Goal: Task Accomplishment & Management: Manage account settings

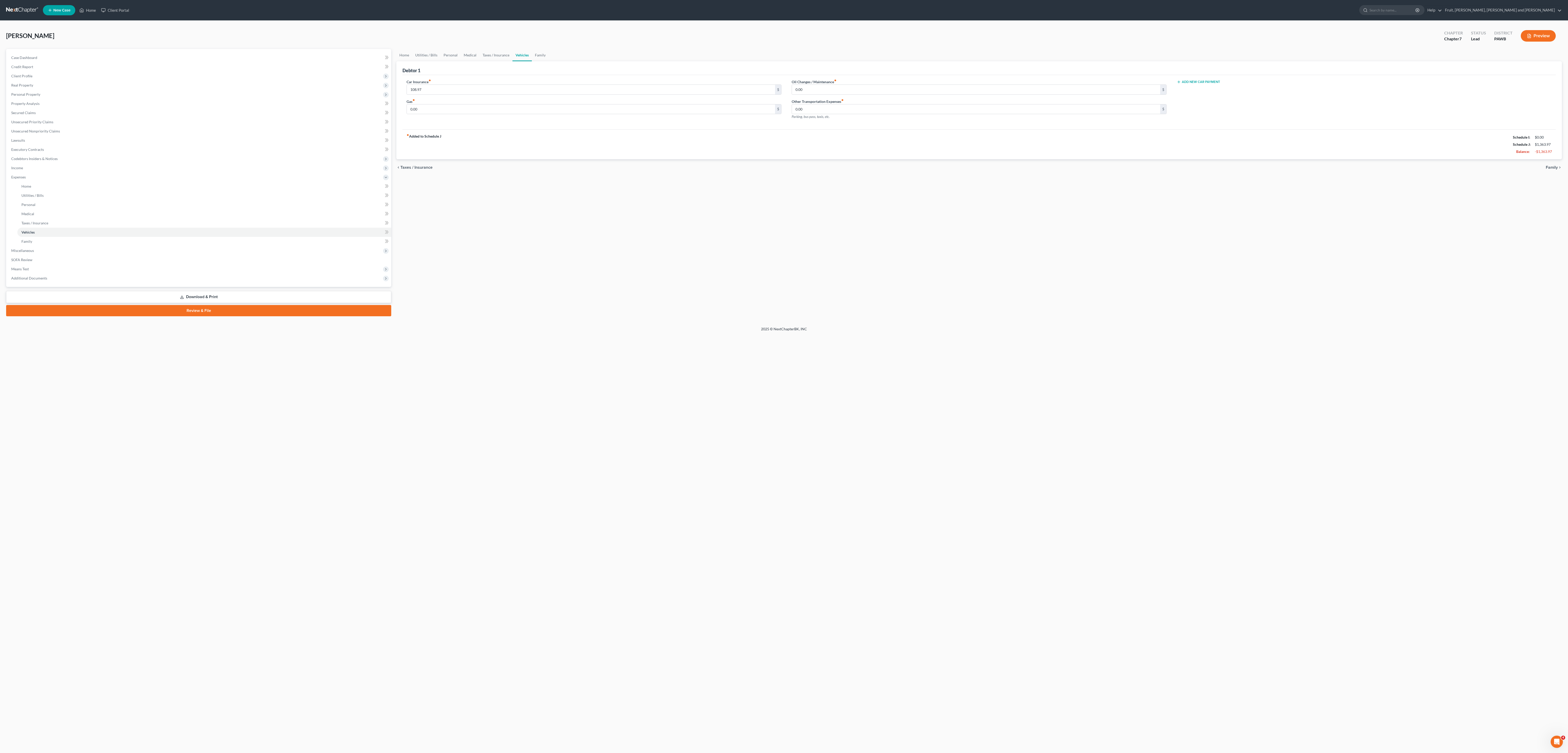
click at [242, 514] on div "Home New Case Client Portal Fruit, Dill, Goodwin and Scholl wendy@fdgs-law.com …" at bounding box center [784, 376] width 1568 height 753
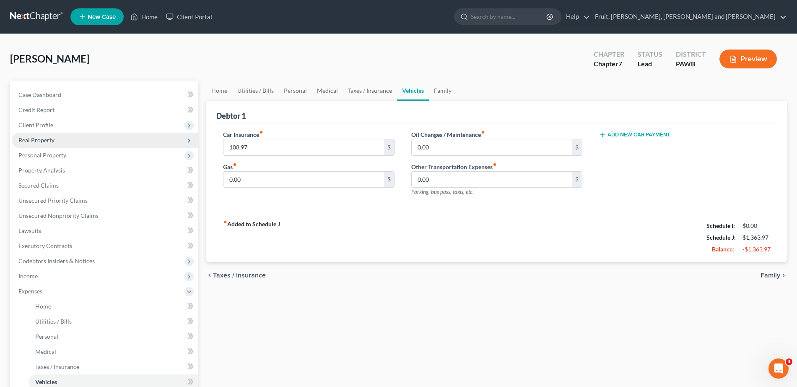
click at [62, 138] on span "Real Property" at bounding box center [105, 139] width 186 height 15
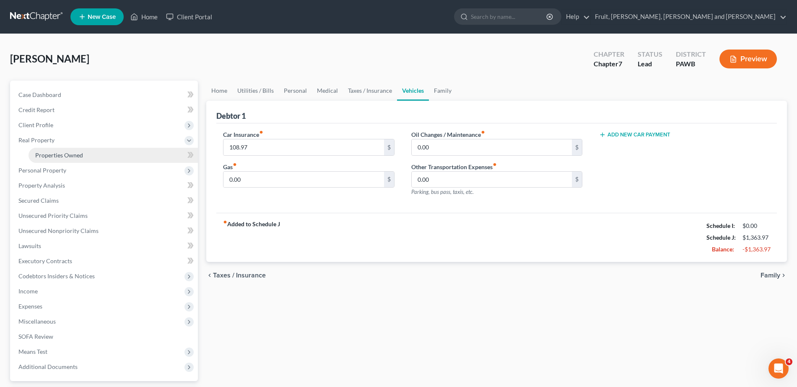
click at [68, 161] on link "Properties Owned" at bounding box center [113, 155] width 169 height 15
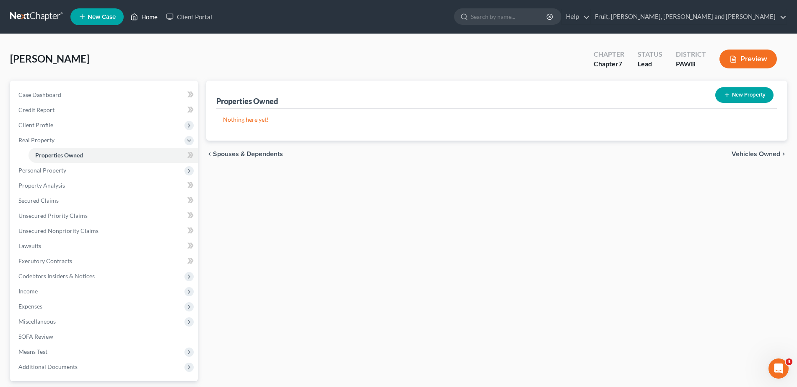
click at [147, 15] on link "Home" at bounding box center [144, 16] width 36 height 15
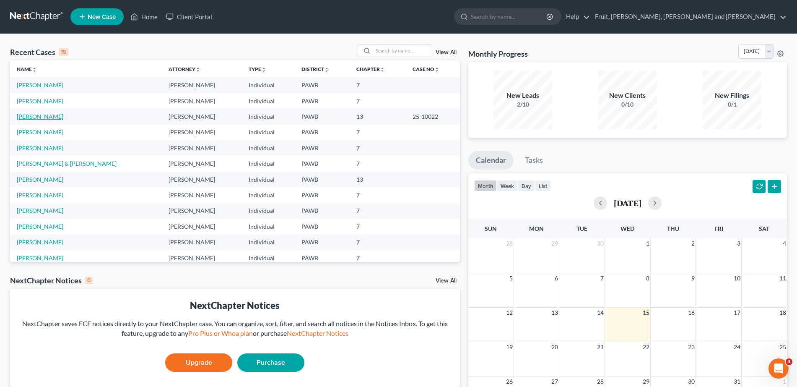
click at [42, 118] on link "[PERSON_NAME]" at bounding box center [40, 116] width 47 height 7
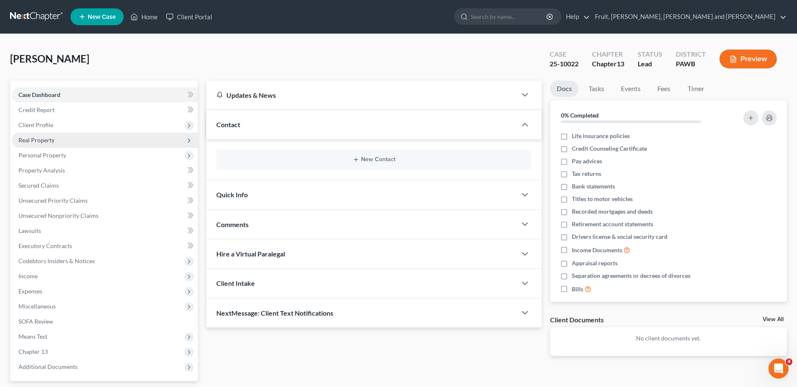
click at [42, 138] on span "Real Property" at bounding box center [36, 139] width 36 height 7
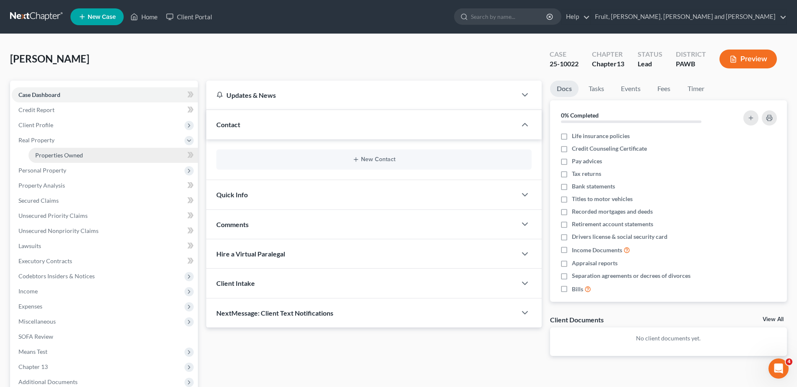
click at [46, 156] on span "Properties Owned" at bounding box center [59, 154] width 48 height 7
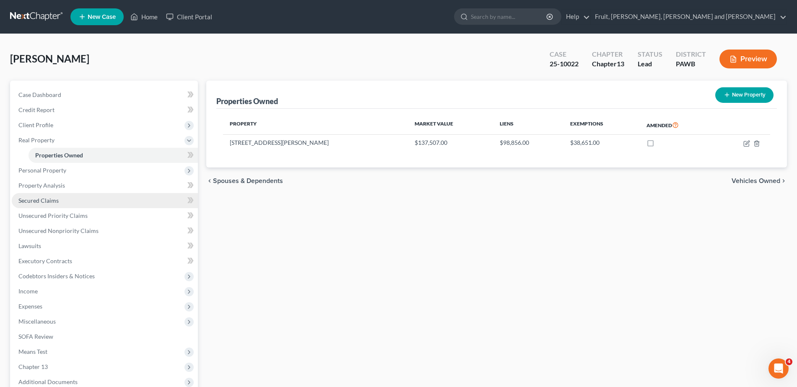
click at [46, 201] on span "Secured Claims" at bounding box center [38, 200] width 40 height 7
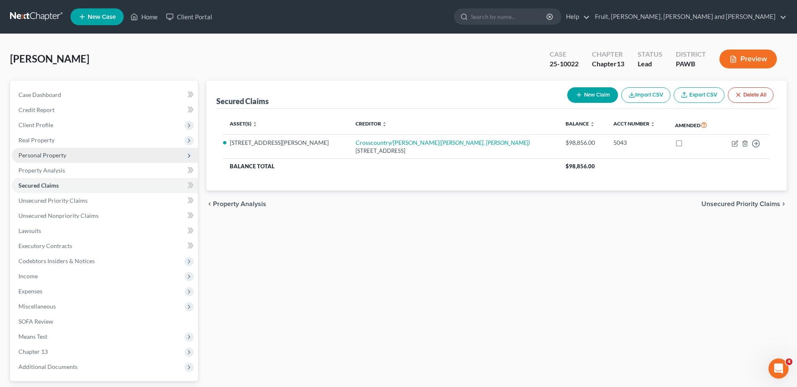
click at [42, 156] on span "Personal Property" at bounding box center [42, 154] width 48 height 7
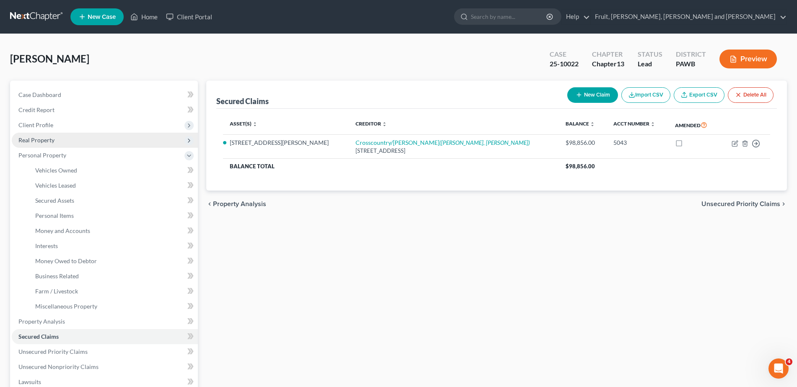
click at [38, 139] on span "Real Property" at bounding box center [36, 139] width 36 height 7
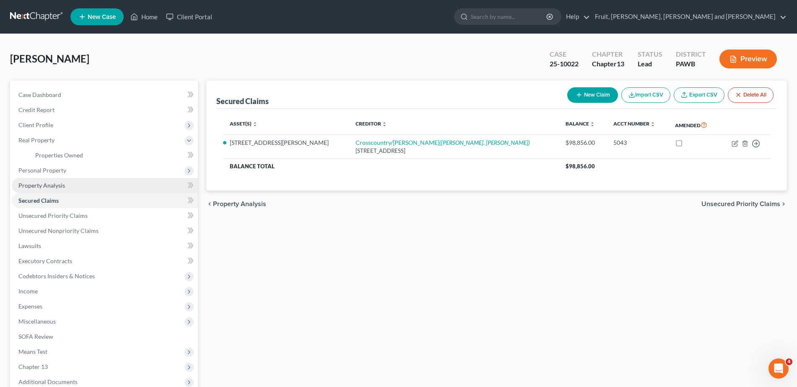
click at [40, 188] on span "Property Analysis" at bounding box center [41, 185] width 47 height 7
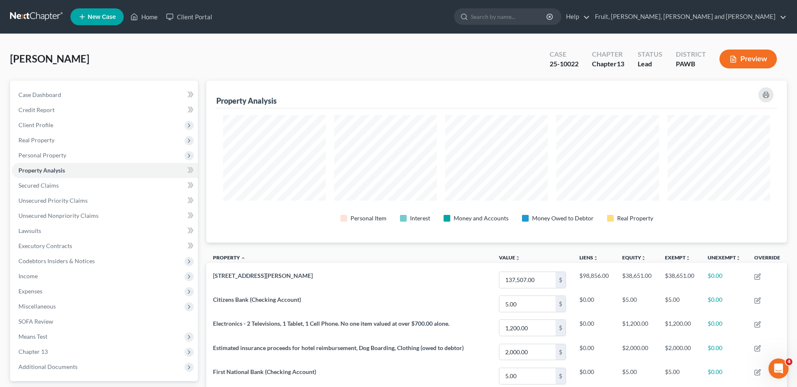
click at [756, 52] on button "Preview" at bounding box center [747, 58] width 57 height 19
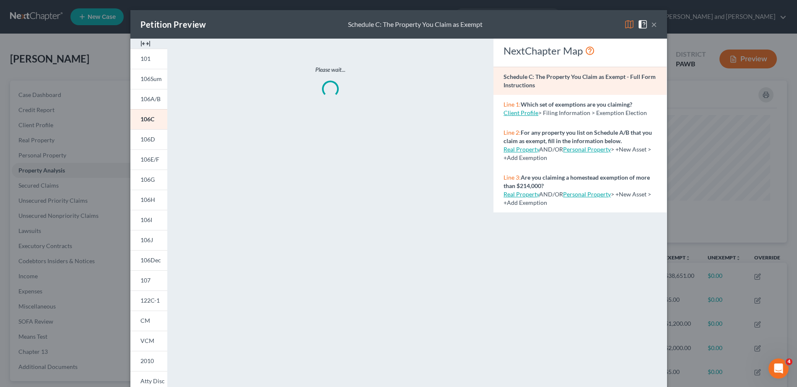
scroll to position [163, 587]
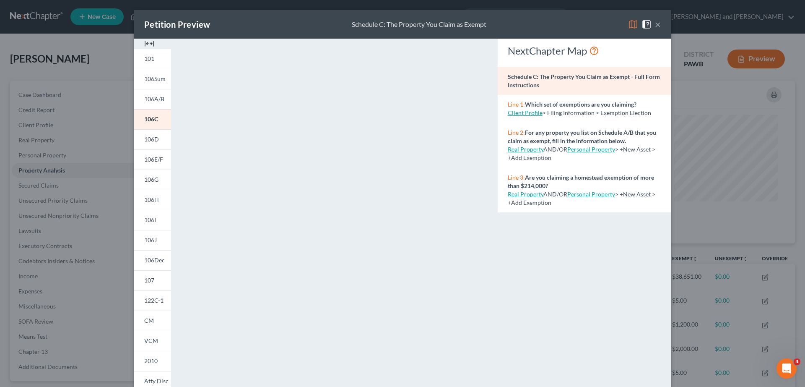
click at [655, 23] on button "×" at bounding box center [658, 24] width 6 height 10
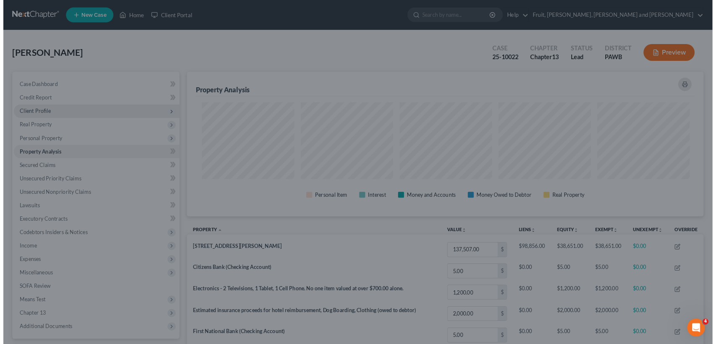
scroll to position [419109, 418690]
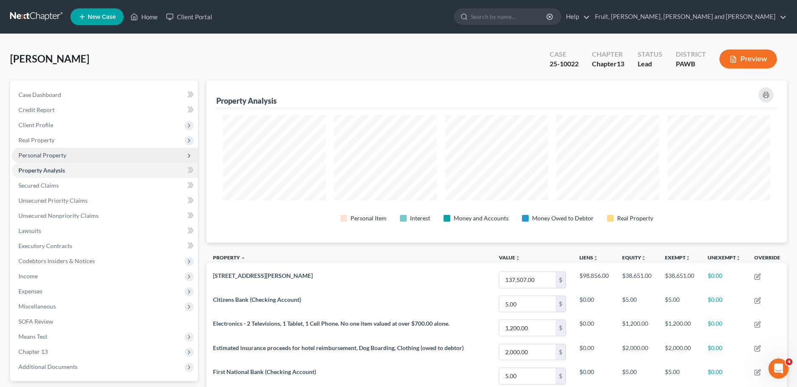
click at [56, 154] on span "Personal Property" at bounding box center [42, 154] width 48 height 7
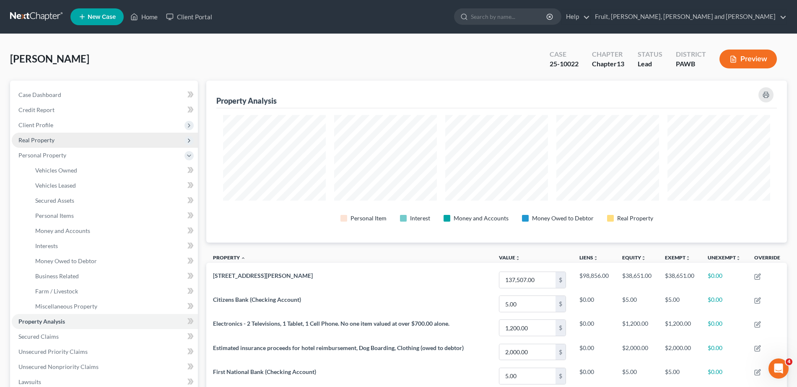
click at [36, 138] on span "Real Property" at bounding box center [36, 139] width 36 height 7
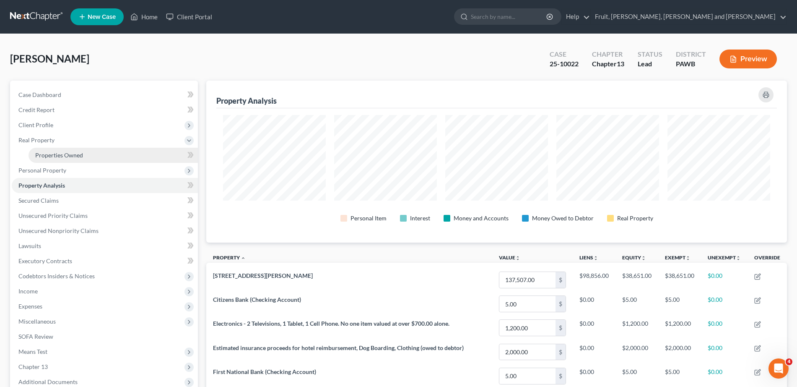
click at [55, 155] on span "Properties Owned" at bounding box center [59, 154] width 48 height 7
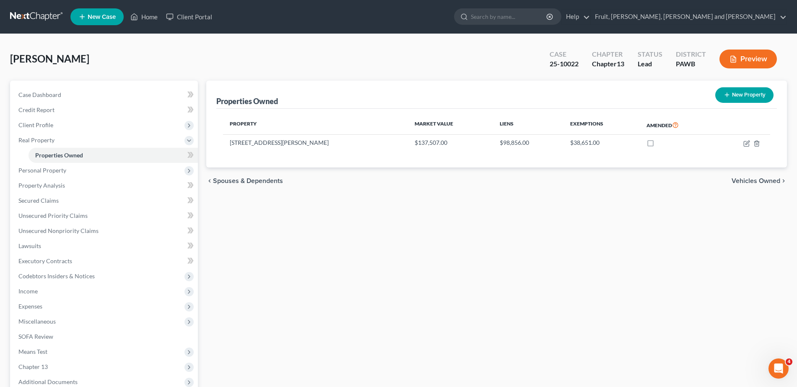
click at [753, 61] on button "Preview" at bounding box center [747, 58] width 57 height 19
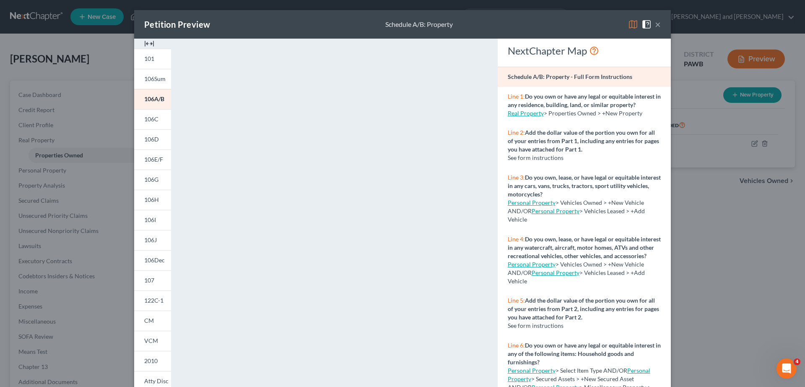
click at [714, 227] on div "Petition Preview Schedule A/B: Property × 101 106Sum 106A/B 106C 106D 106E/F 10…" at bounding box center [402, 193] width 805 height 387
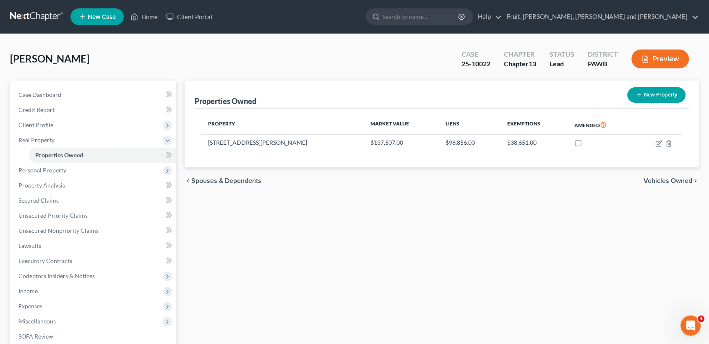
drag, startPoint x: 507, startPoint y: 218, endPoint x: 451, endPoint y: 194, distance: 61.6
click at [451, 194] on div "Properties Owned New Property Property Market Value Liens Exemptions Amended 49…" at bounding box center [441, 262] width 523 height 364
click at [661, 59] on button "Preview" at bounding box center [659, 58] width 57 height 19
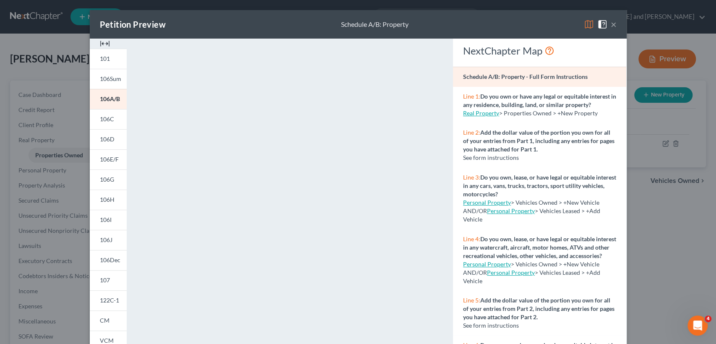
click at [611, 23] on button "×" at bounding box center [613, 24] width 6 height 10
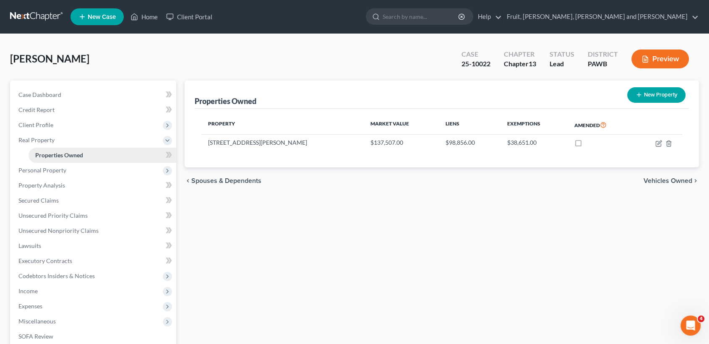
click at [63, 155] on span "Properties Owned" at bounding box center [59, 154] width 48 height 7
click at [665, 56] on button "Preview" at bounding box center [659, 58] width 57 height 19
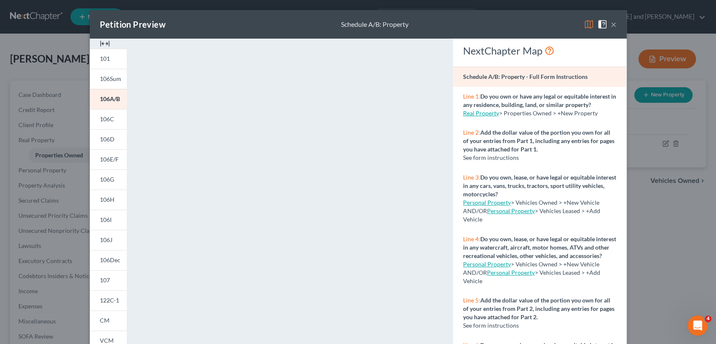
click at [610, 23] on button "×" at bounding box center [613, 24] width 6 height 10
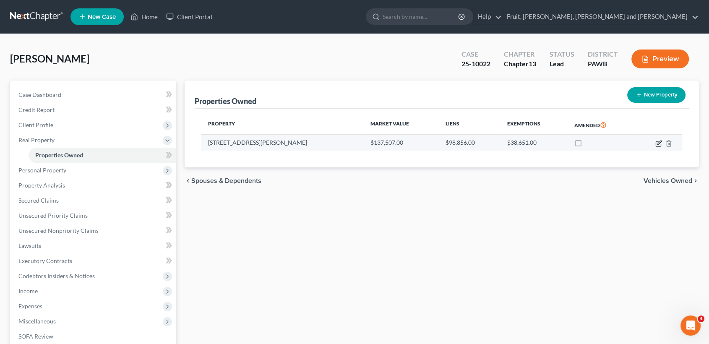
click at [660, 141] on icon "button" at bounding box center [659, 142] width 4 height 4
select select "39"
select select "42"
select select "0"
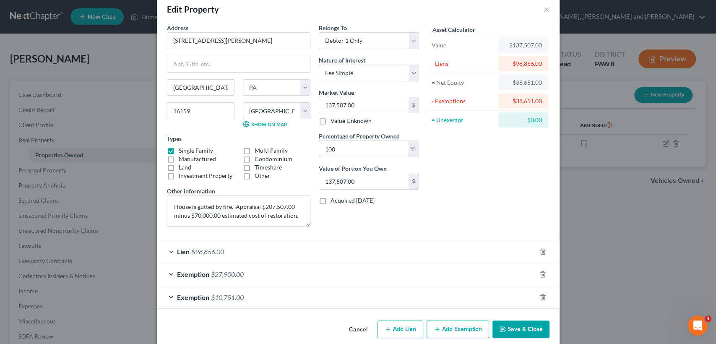
scroll to position [25, 0]
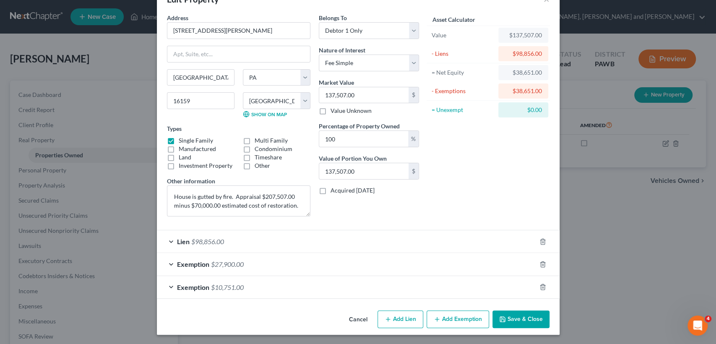
click at [222, 261] on span "$27,900.00" at bounding box center [227, 264] width 33 height 8
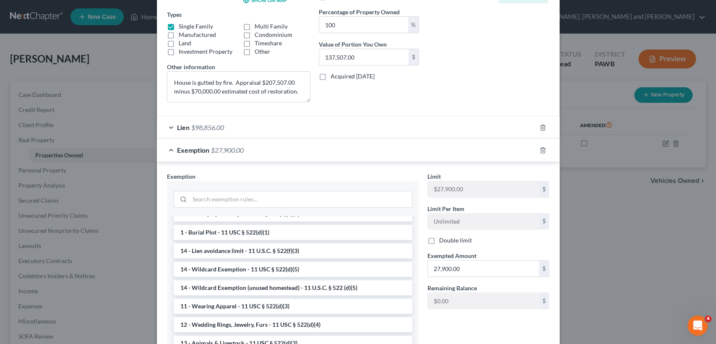
scroll to position [140, 0]
drag, startPoint x: 231, startPoint y: 149, endPoint x: 232, endPoint y: 157, distance: 8.0
click at [232, 157] on div "Exemption $27,900.00" at bounding box center [346, 149] width 379 height 22
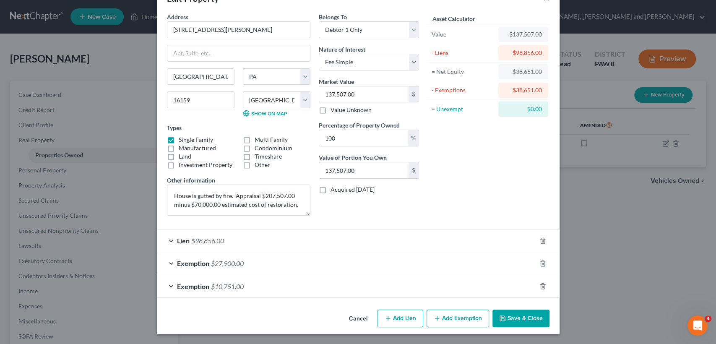
scroll to position [25, 0]
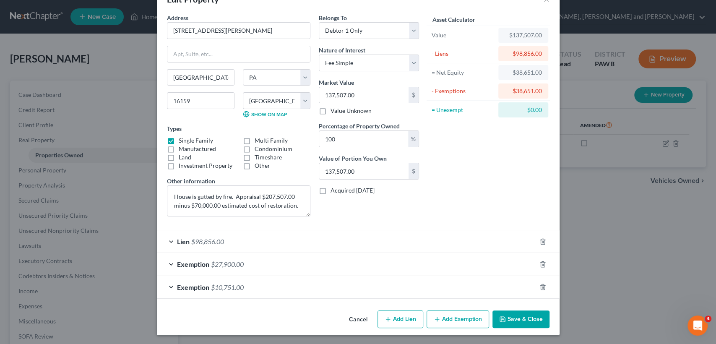
click at [251, 269] on div "Exemption $27,900.00" at bounding box center [346, 264] width 379 height 22
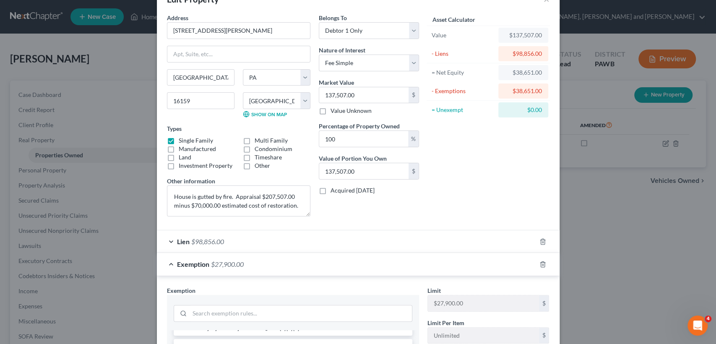
scroll to position [140, 0]
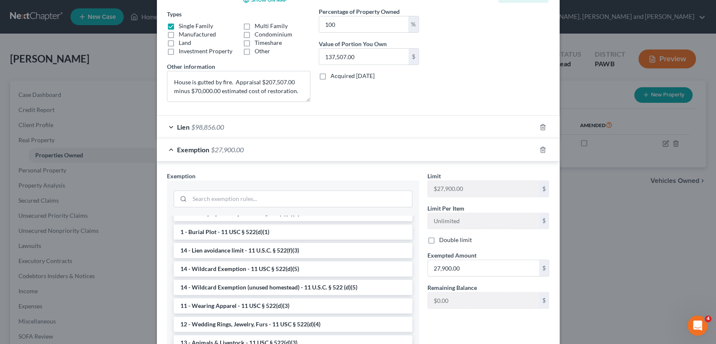
click at [214, 124] on span "$98,856.00" at bounding box center [207, 127] width 33 height 8
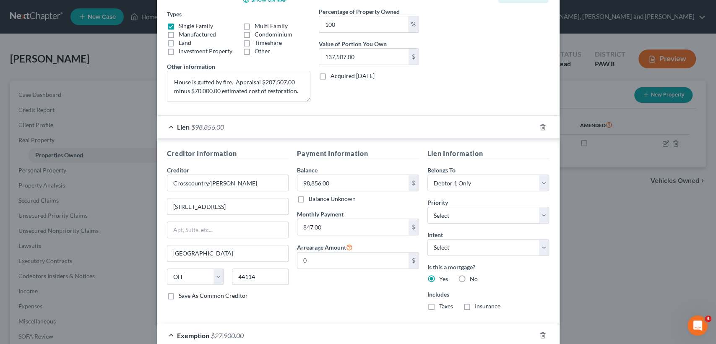
click at [476, 78] on div "Asset Calculator Value $137,507.00 - Liens $98,856.00 = Net Equity $38,651.00 -…" at bounding box center [488, 4] width 130 height 210
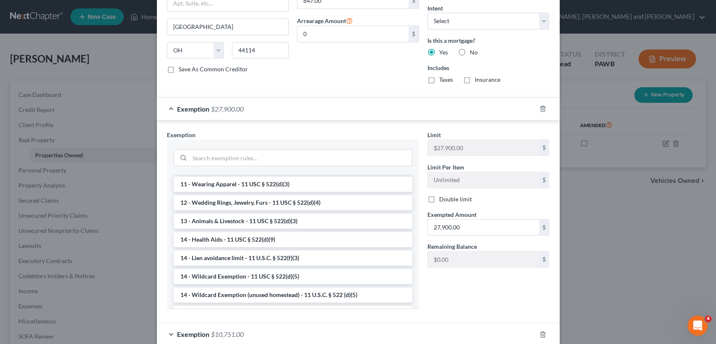
scroll to position [93, 0]
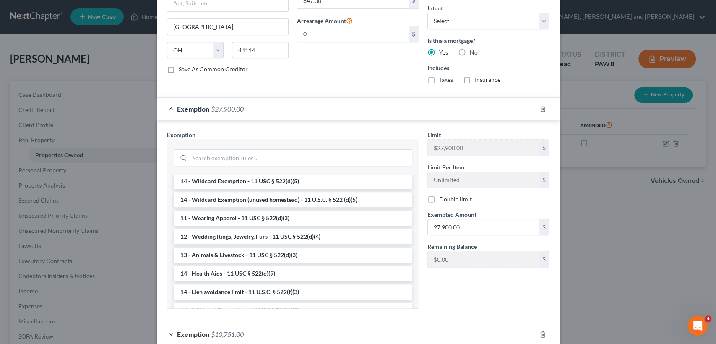
click at [353, 79] on div "Payment Information Balance 98,856.00 $ Balance Unknown Balance Undetermined 98…" at bounding box center [358, 6] width 130 height 168
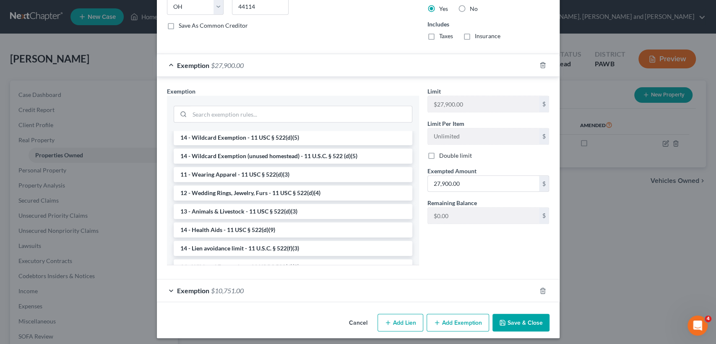
scroll to position [413, 0]
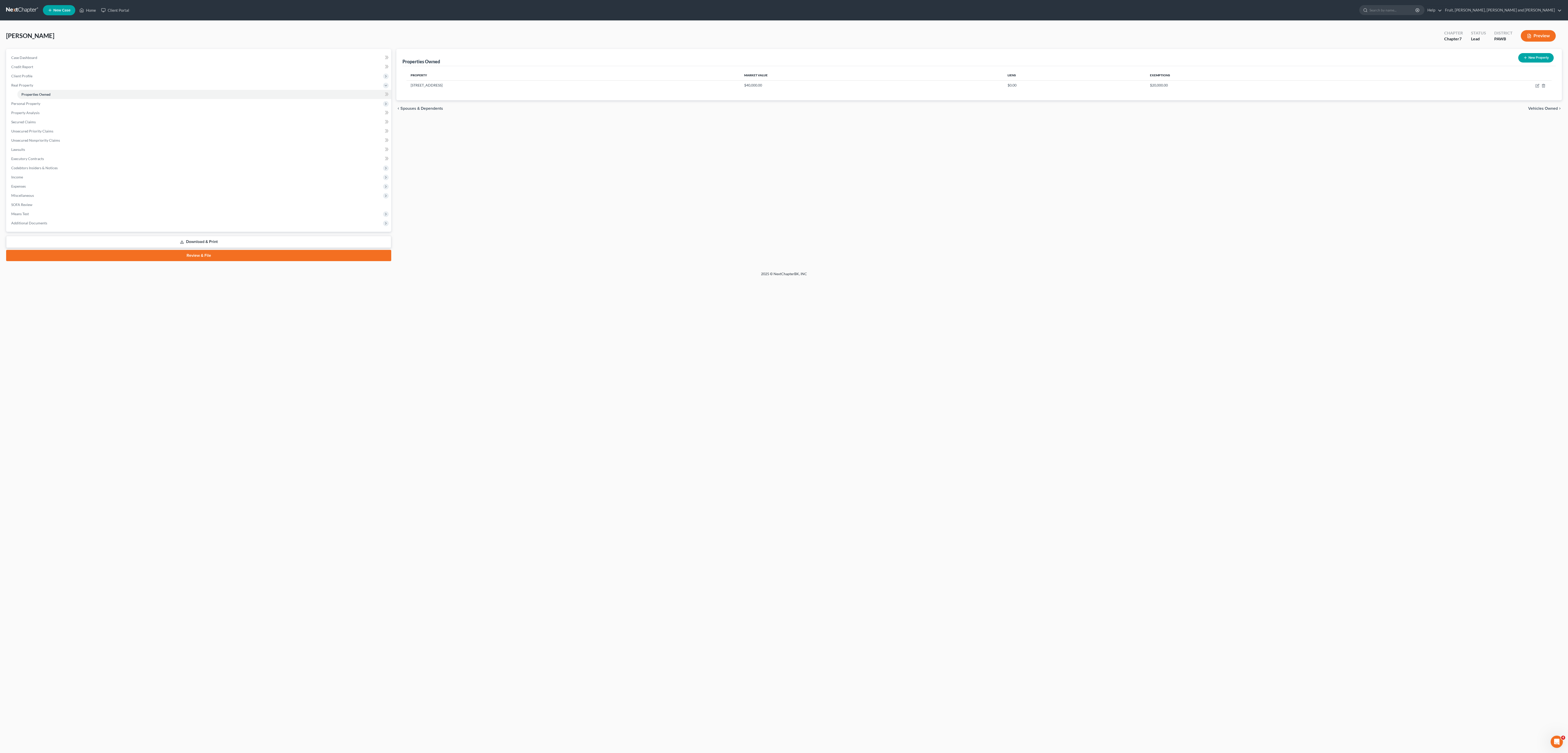
drag, startPoint x: 594, startPoint y: 478, endPoint x: 594, endPoint y: 481, distance: 3.0
click at [594, 481] on div "Home New Case Client Portal Fruit, Dill, Goodwin and Scholl wendy@fdgs-law.com …" at bounding box center [784, 376] width 1568 height 753
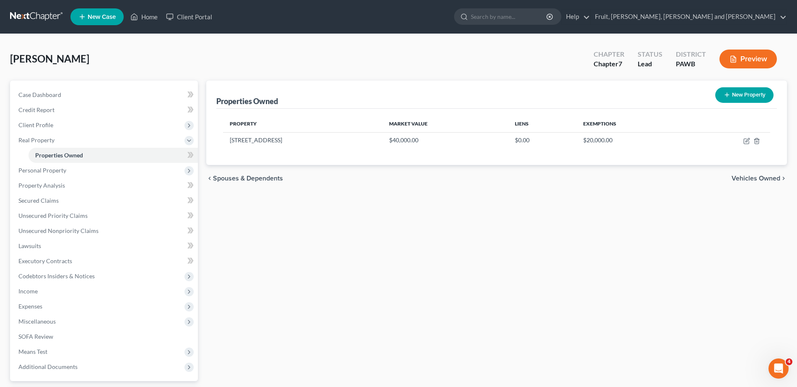
click at [386, 83] on div "Properties Owned New Property" at bounding box center [496, 94] width 561 height 28
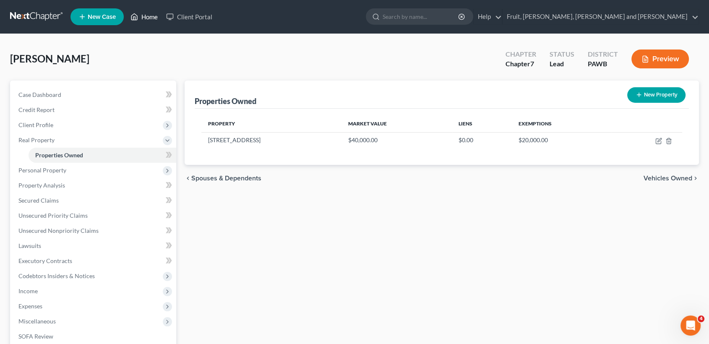
click at [148, 18] on link "Home" at bounding box center [144, 16] width 36 height 15
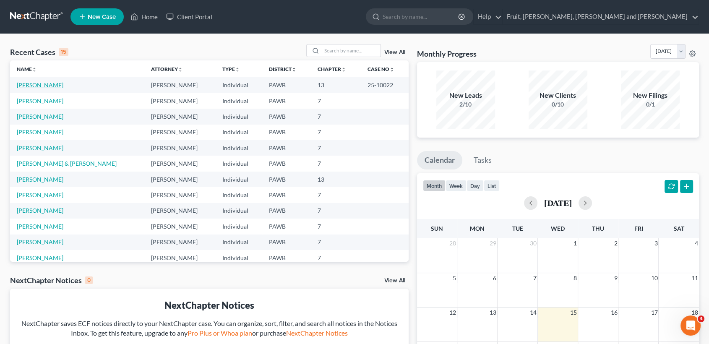
click at [41, 85] on link "[PERSON_NAME]" at bounding box center [40, 84] width 47 height 7
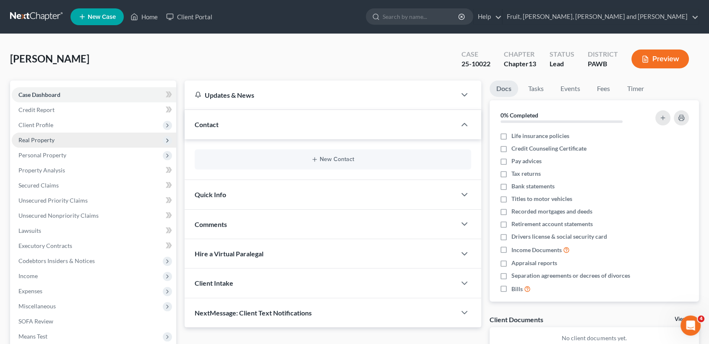
click at [31, 136] on span "Real Property" at bounding box center [36, 139] width 36 height 7
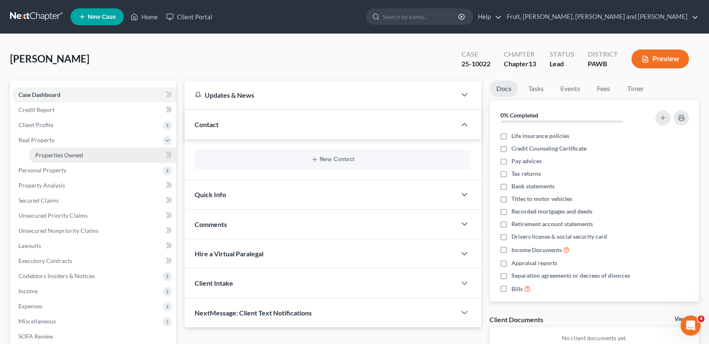
click at [48, 152] on span "Properties Owned" at bounding box center [59, 154] width 48 height 7
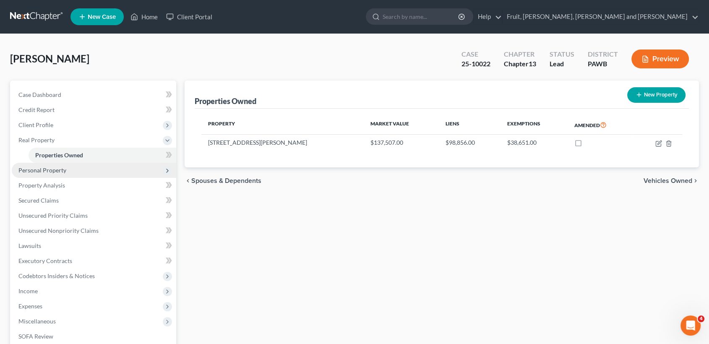
click at [57, 171] on span "Personal Property" at bounding box center [42, 169] width 48 height 7
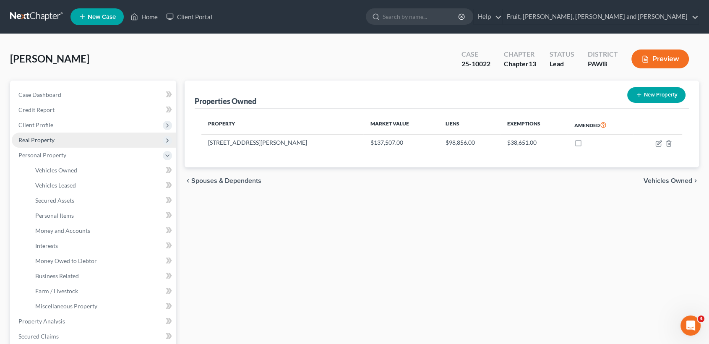
click at [48, 139] on span "Real Property" at bounding box center [36, 139] width 36 height 7
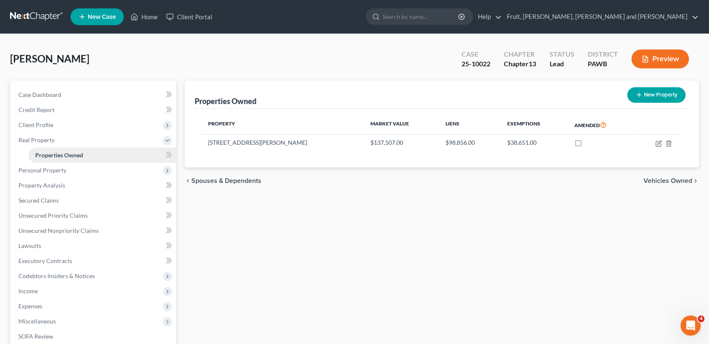
click at [57, 154] on span "Properties Owned" at bounding box center [59, 154] width 48 height 7
click at [42, 121] on span "Client Profile" at bounding box center [35, 124] width 35 height 7
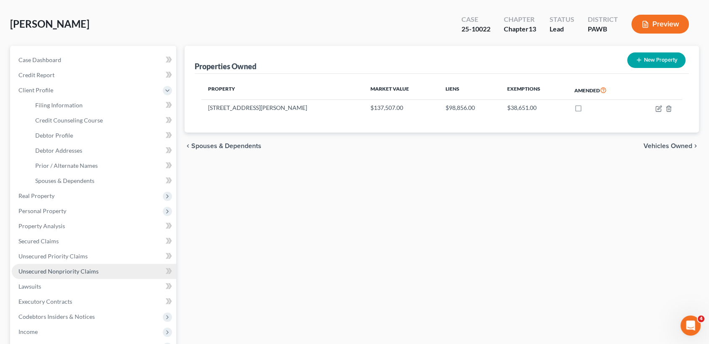
scroll to position [93, 0]
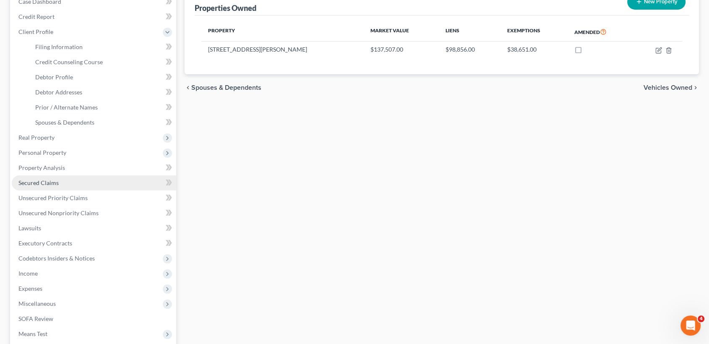
click at [36, 182] on span "Secured Claims" at bounding box center [38, 182] width 40 height 7
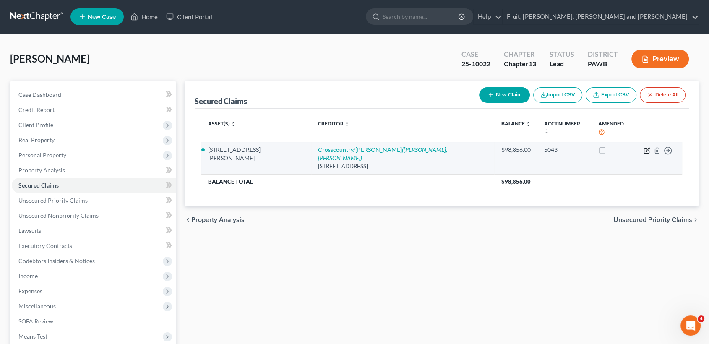
click at [647, 147] on icon "button" at bounding box center [646, 150] width 7 height 7
select select "36"
select select "10"
select select "0"
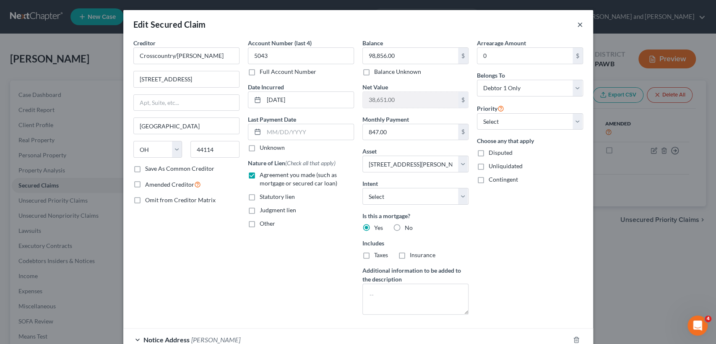
click at [577, 25] on button "×" at bounding box center [580, 24] width 6 height 10
